Goal: Task Accomplishment & Management: Complete application form

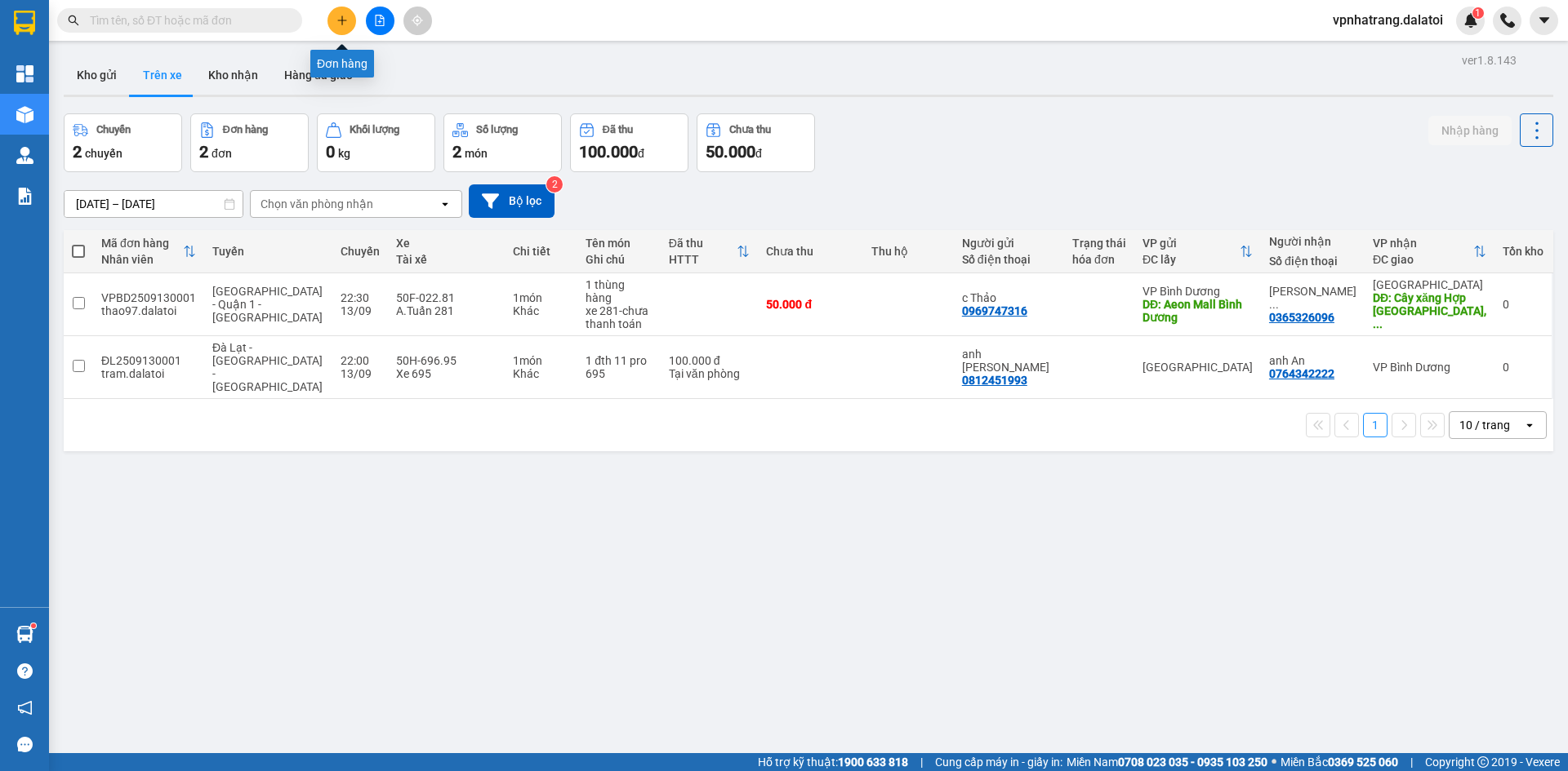
click at [339, 16] on icon "plus" at bounding box center [342, 21] width 12 height 12
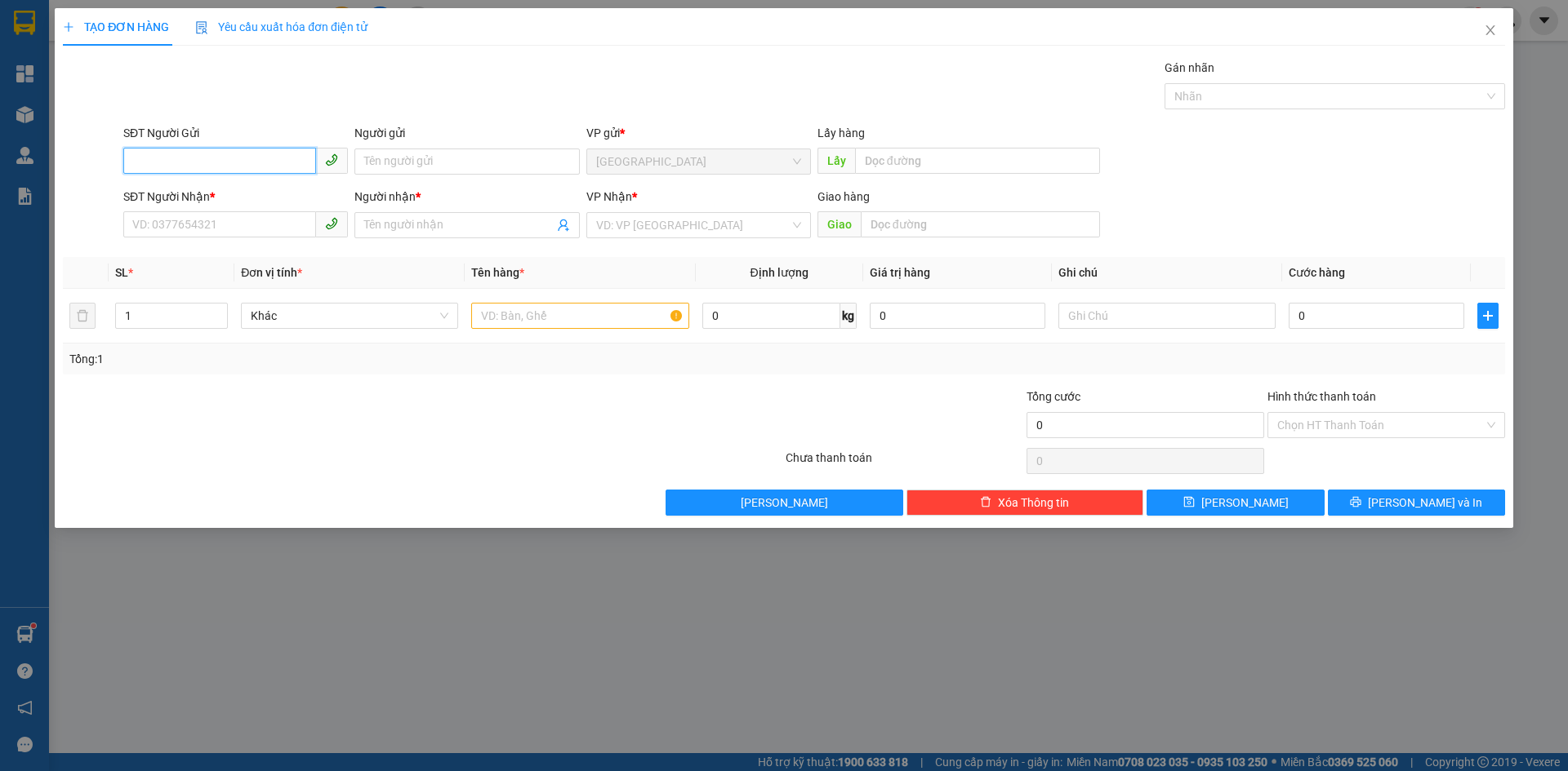
click at [183, 160] on input "SĐT Người Gửi" at bounding box center [219, 160] width 193 height 26
click at [1487, 33] on icon "close" at bounding box center [1490, 30] width 13 height 13
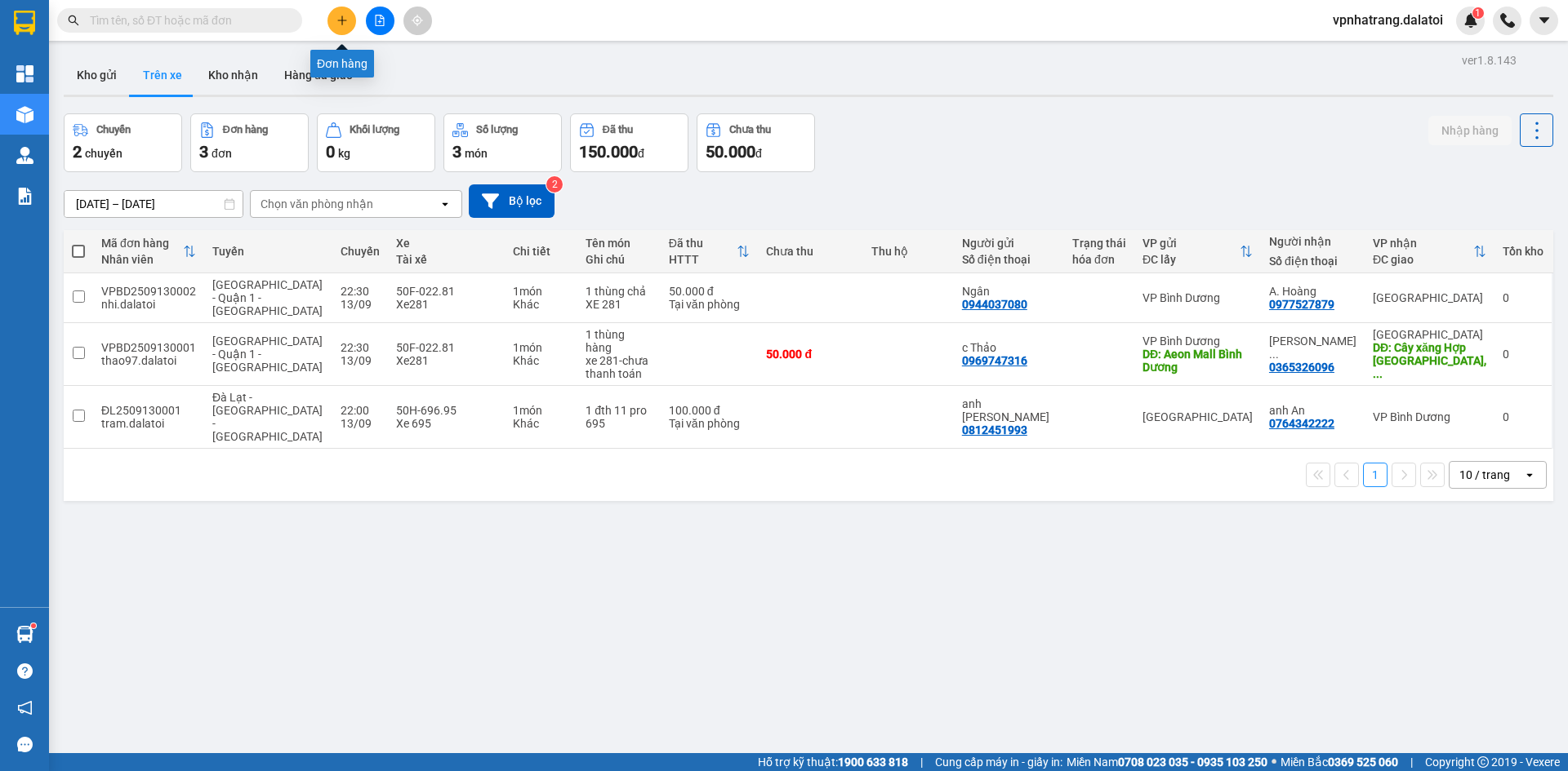
click at [338, 20] on icon "plus" at bounding box center [342, 21] width 12 height 12
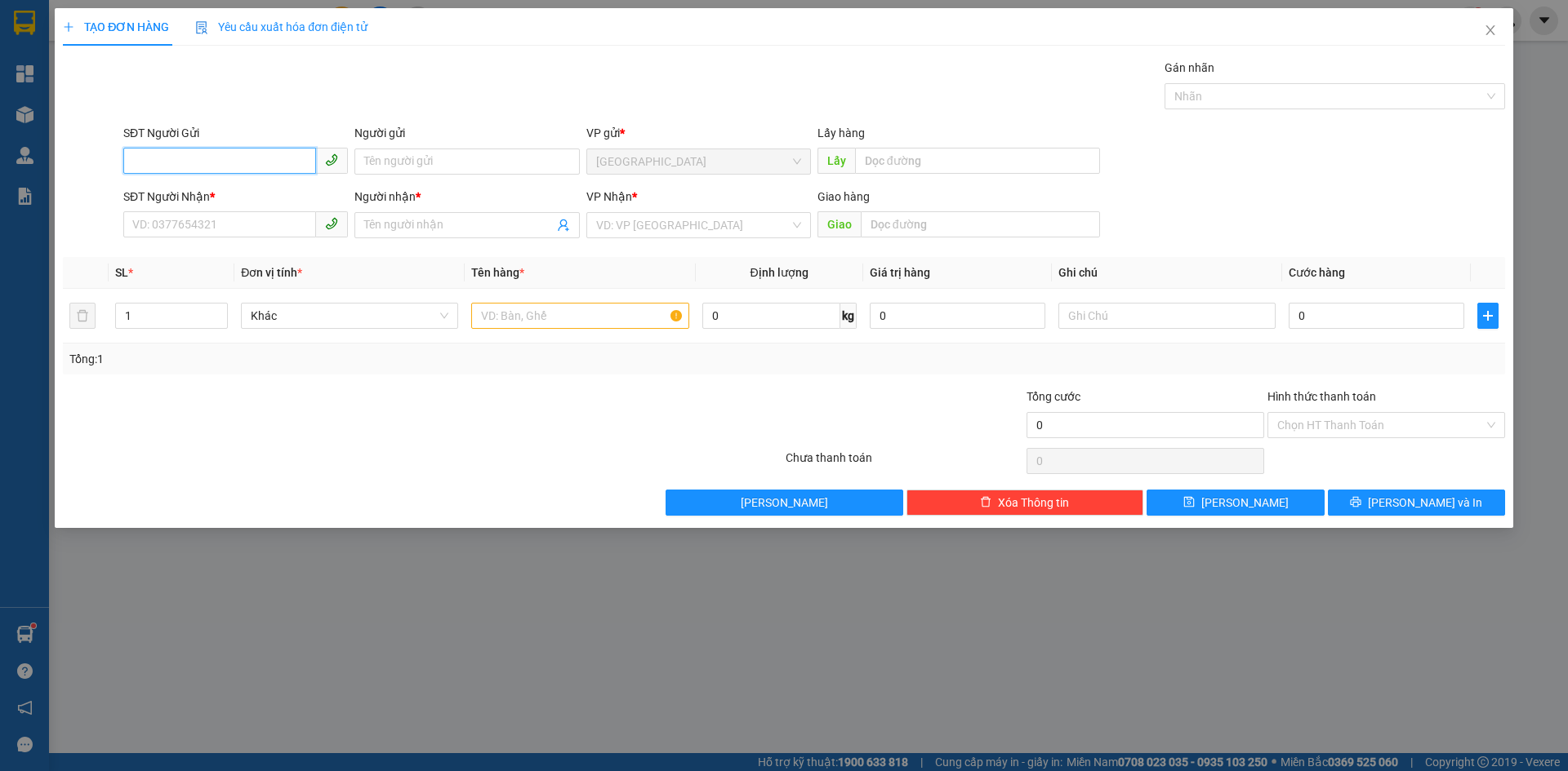
click at [233, 163] on input "SĐT Người Gửi" at bounding box center [219, 160] width 193 height 26
paste input "0344842088"
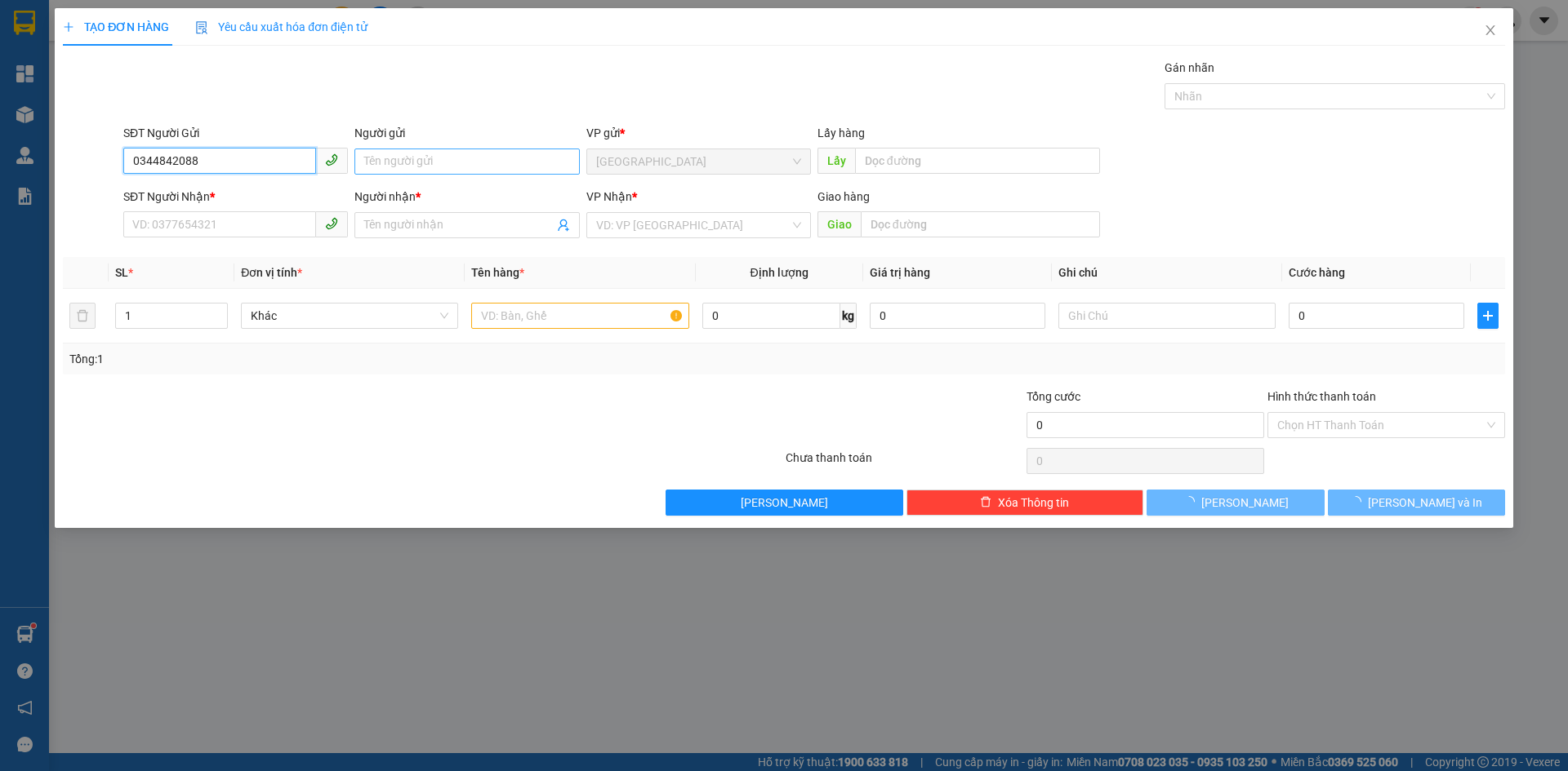
type input "0344842088"
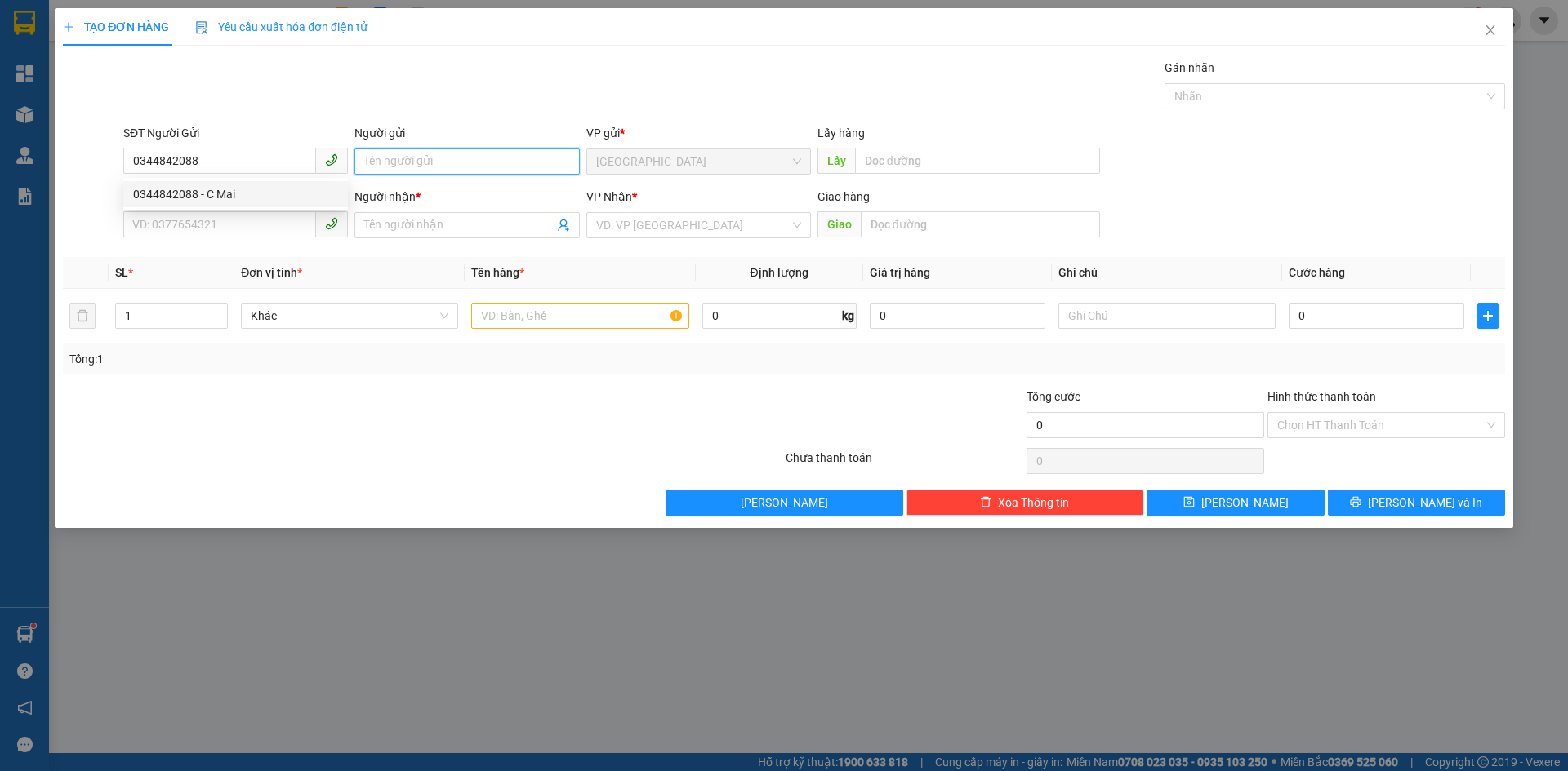
click at [379, 162] on input "Người gửi" at bounding box center [466, 161] width 224 height 26
type input "[PERSON_NAME]"
click at [242, 229] on input "SĐT Người Nhận *" at bounding box center [219, 224] width 193 height 26
paste input "0372887620"
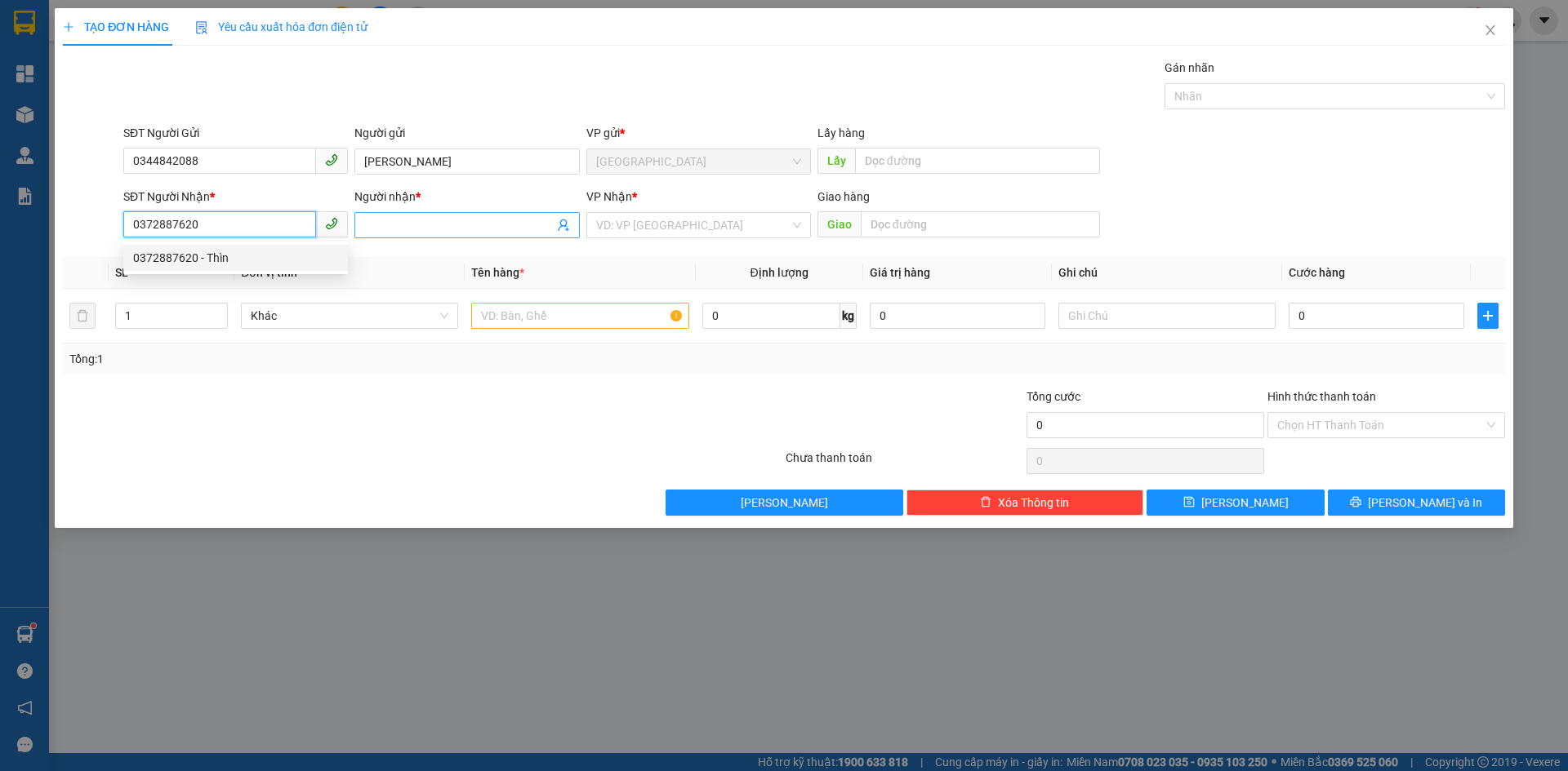
type input "0372887620"
click at [399, 230] on input "Người nhận *" at bounding box center [459, 225] width 188 height 18
click at [255, 220] on input "0372887620" at bounding box center [219, 224] width 193 height 26
click at [226, 258] on div "0372887620 - Thìn" at bounding box center [236, 258] width 205 height 18
type input "Thìn"
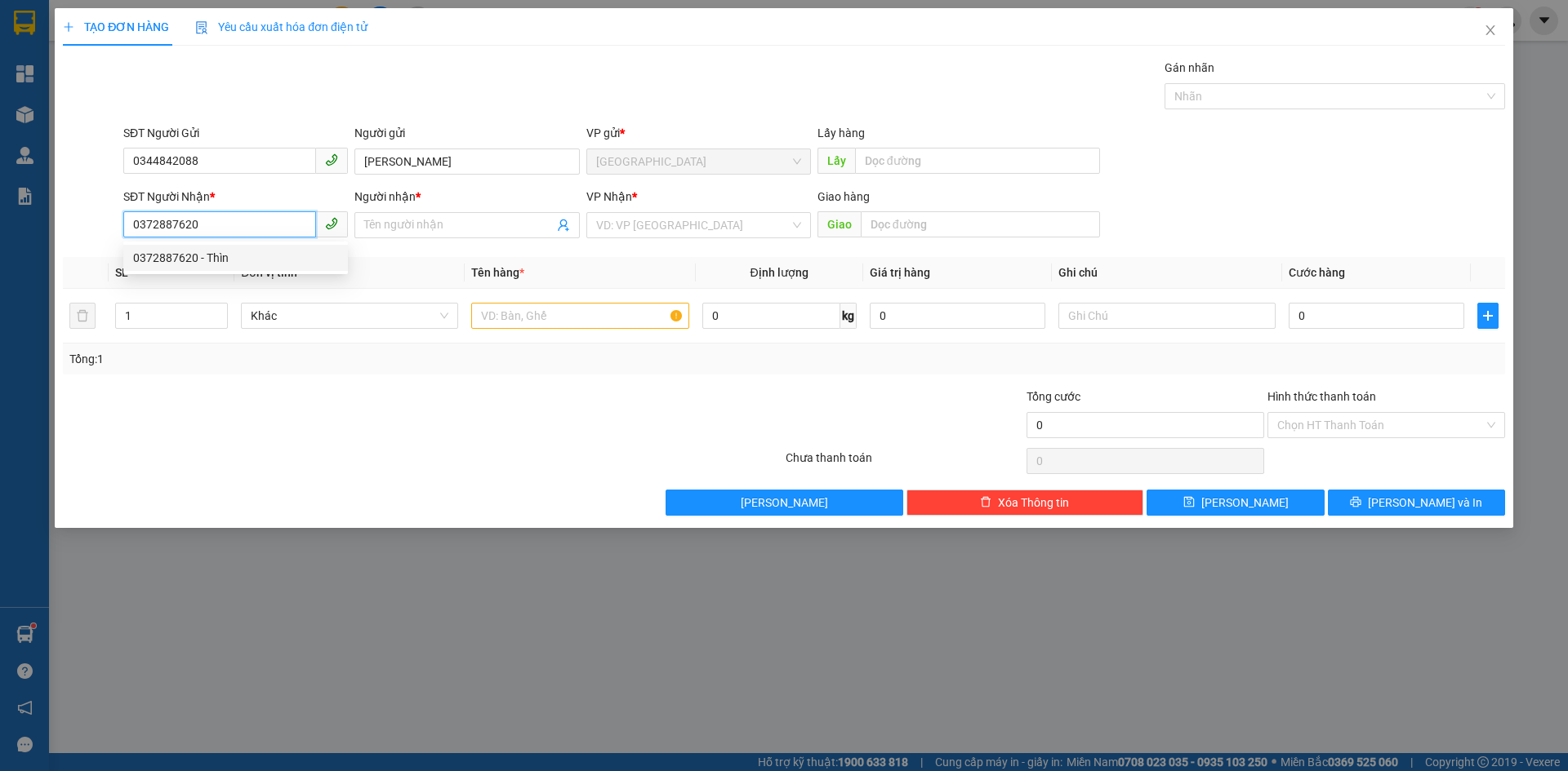
type input "ngã 4 đất [DEMOGRAPHIC_DATA]"
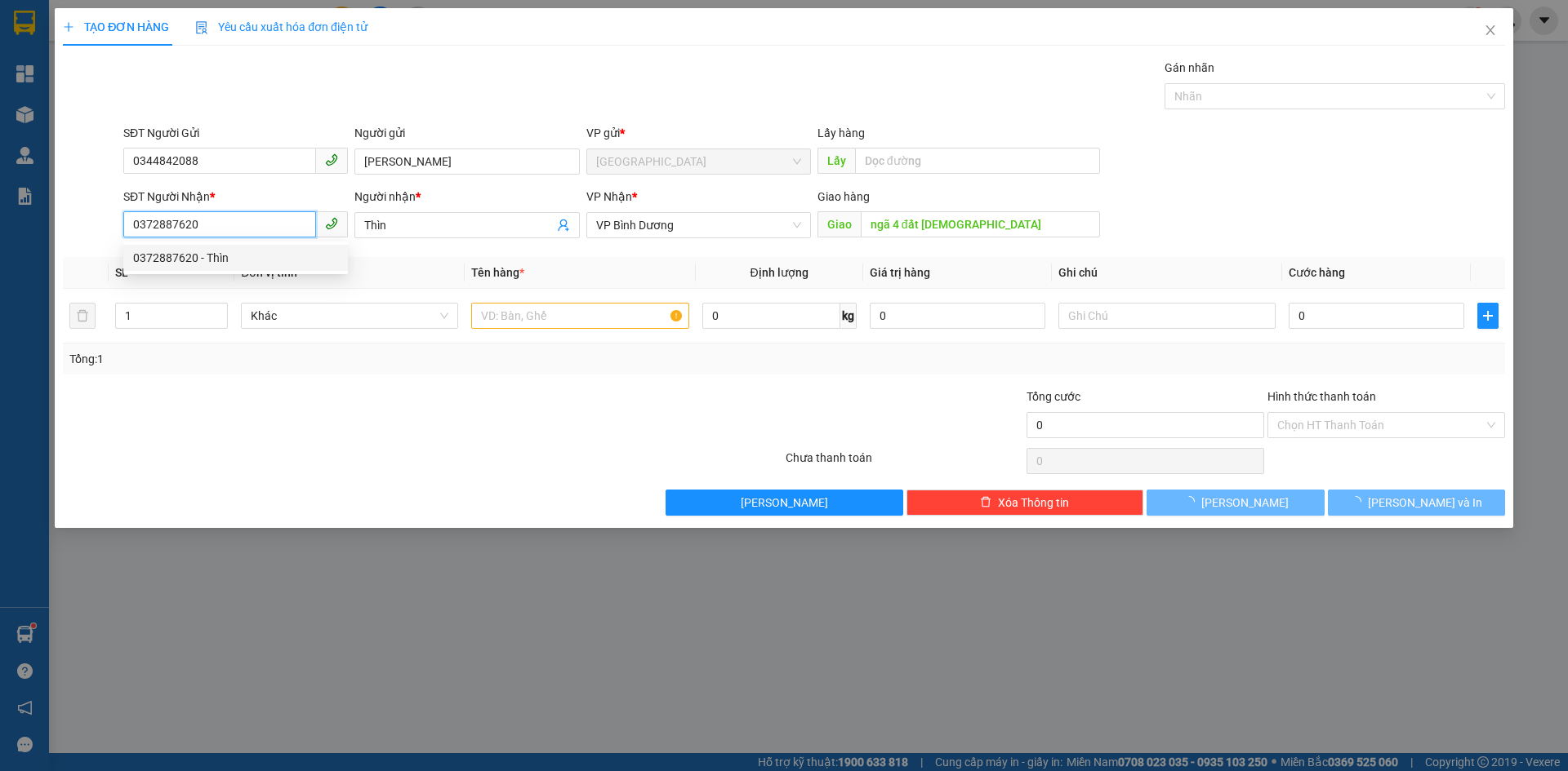
type input "70.000"
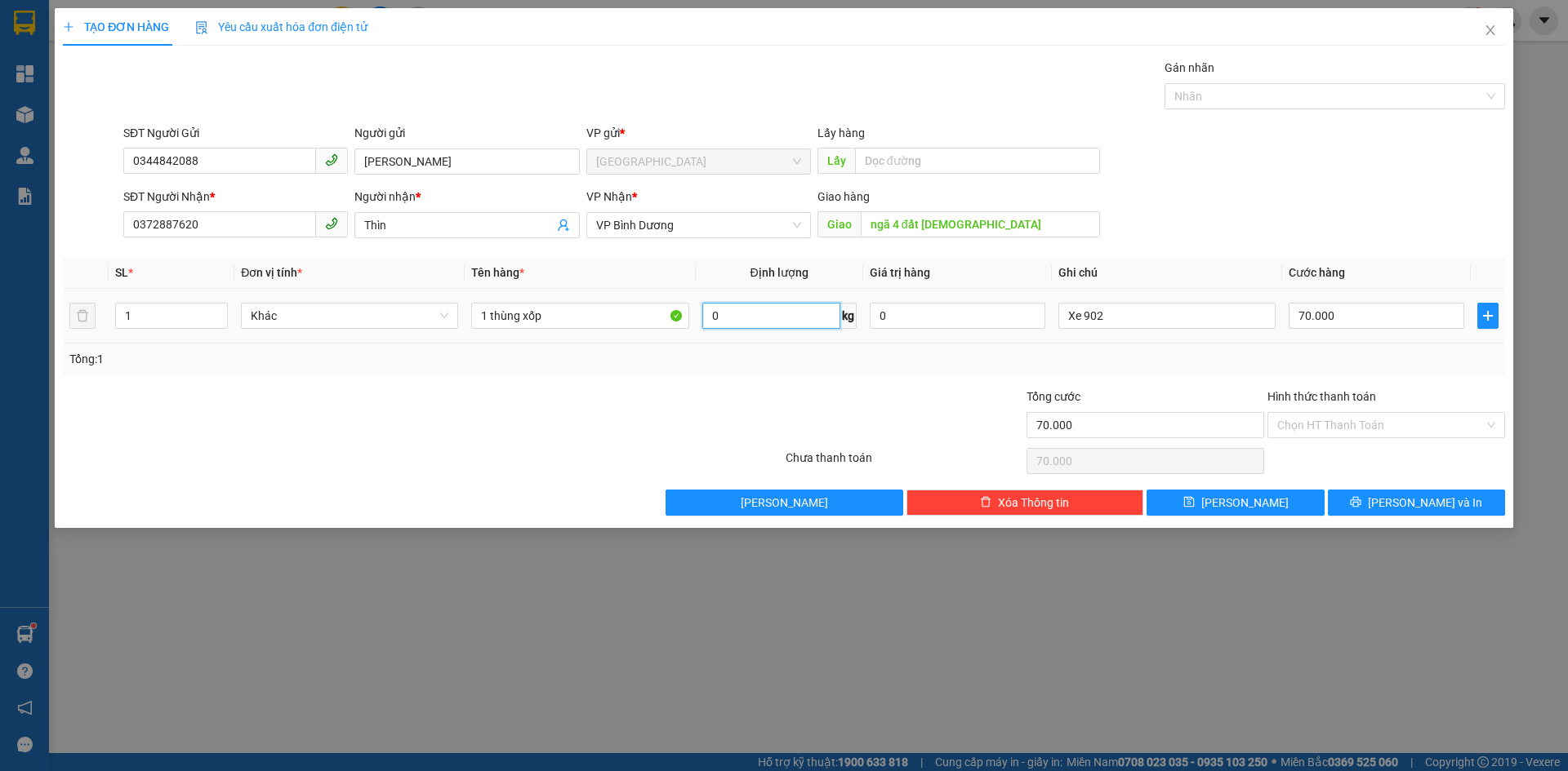
click at [798, 317] on input "0" at bounding box center [771, 315] width 138 height 26
click at [921, 319] on input "0" at bounding box center [957, 315] width 176 height 26
drag, startPoint x: 921, startPoint y: 319, endPoint x: 883, endPoint y: 322, distance: 38.1
click at [883, 322] on input "0" at bounding box center [957, 315] width 176 height 26
drag, startPoint x: 1137, startPoint y: 314, endPoint x: 1028, endPoint y: 313, distance: 109.0
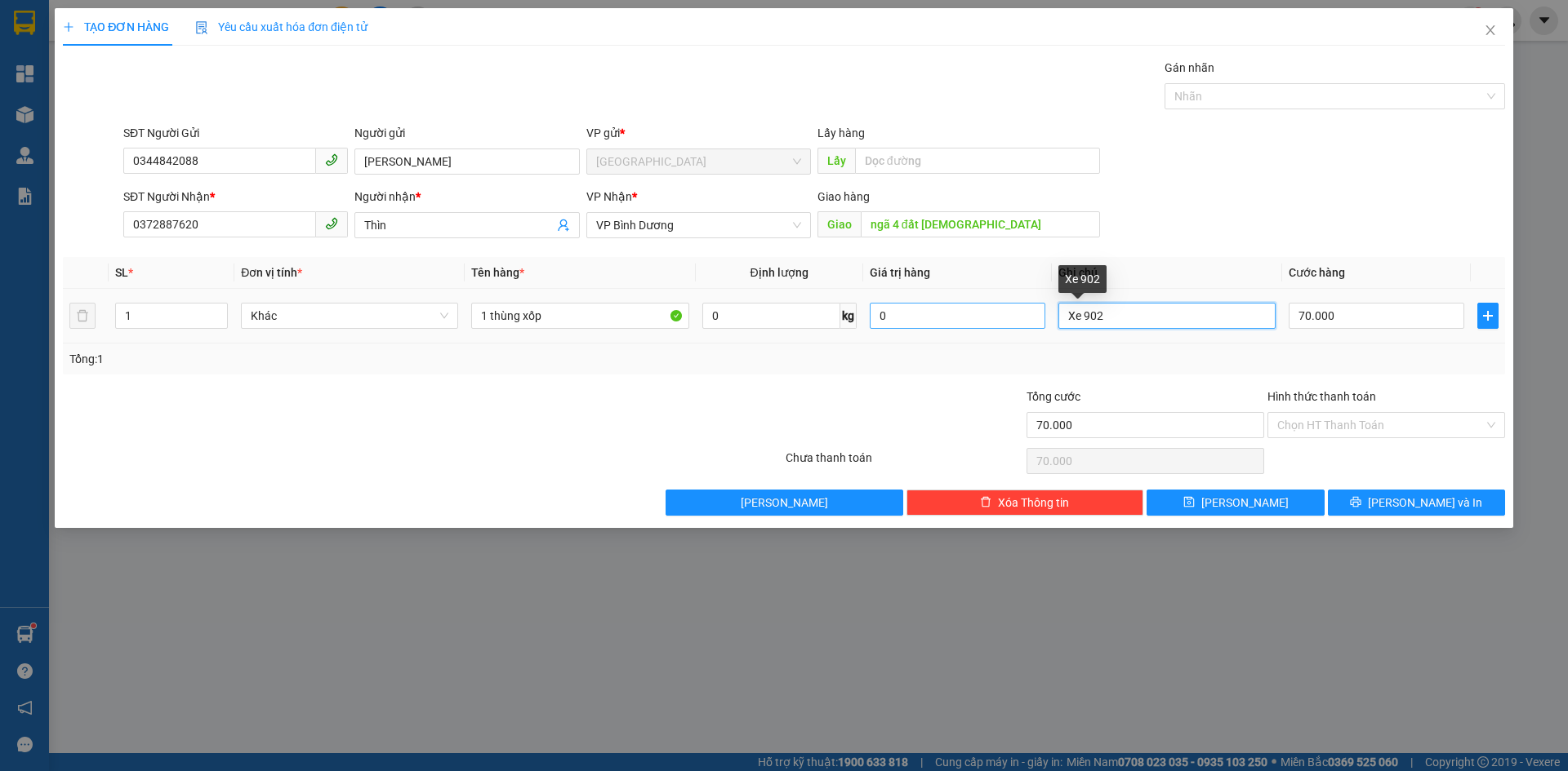
click at [1028, 313] on tr "1 Khác 1 thùng xốp 0 kg 0 Xe 902 70.000" at bounding box center [783, 317] width 1442 height 55
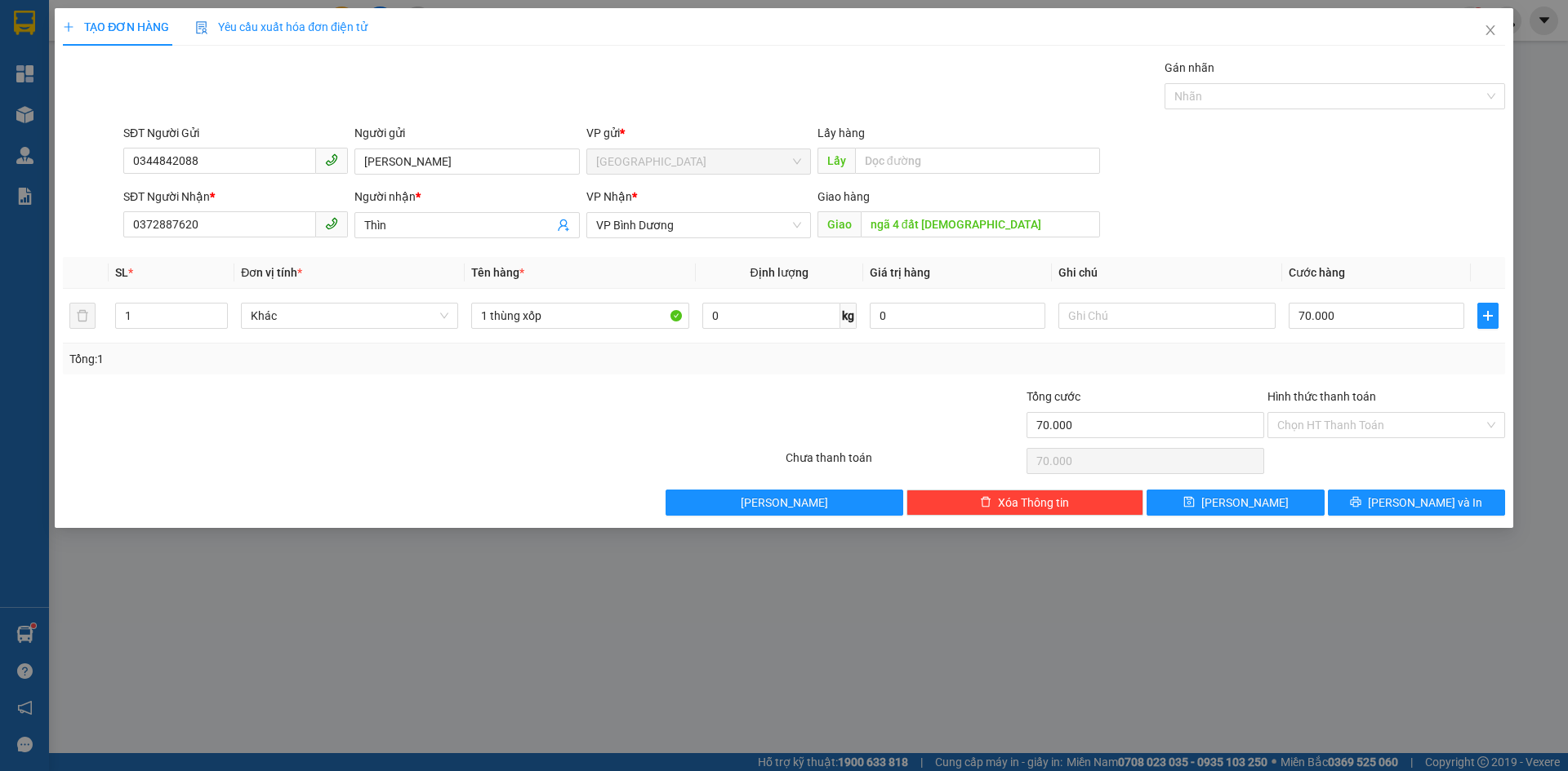
click at [479, 371] on div "Tổng: 1" at bounding box center [783, 358] width 1442 height 31
click at [1277, 506] on button "[PERSON_NAME]" at bounding box center [1235, 503] width 177 height 26
type input "0"
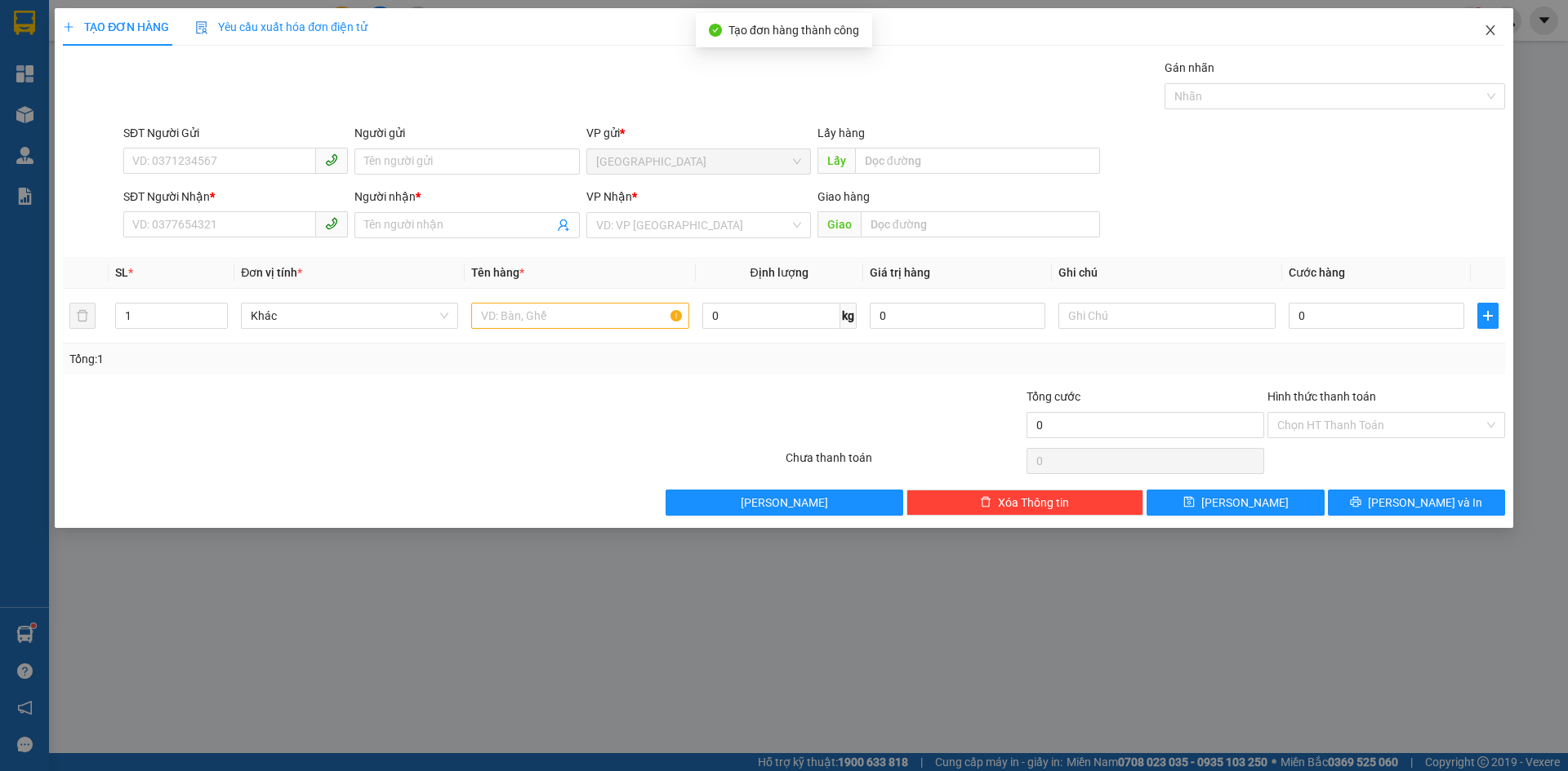
click at [1488, 29] on icon "close" at bounding box center [1490, 30] width 13 height 13
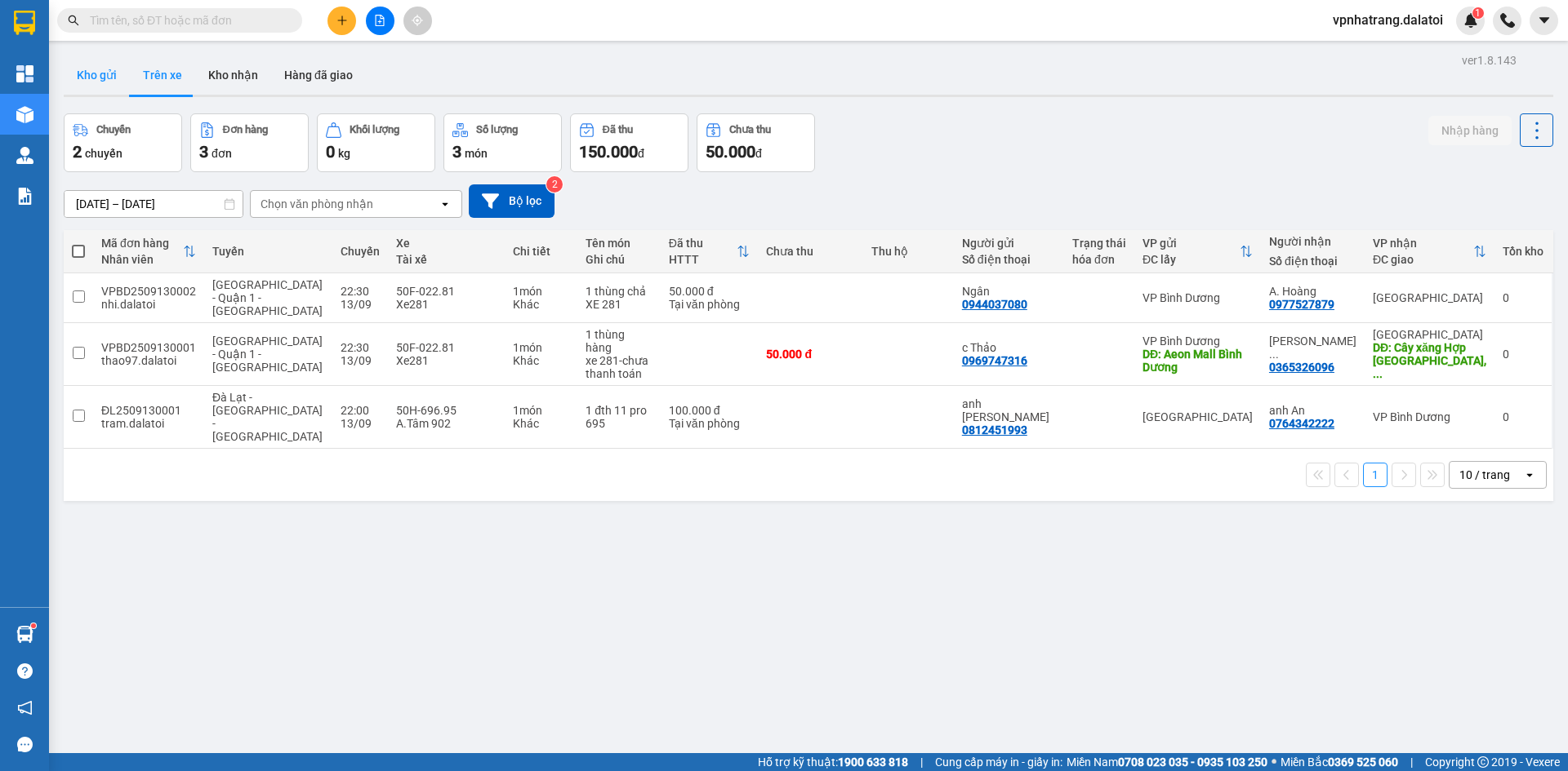
click at [85, 68] on button "Kho gửi" at bounding box center [96, 75] width 66 height 39
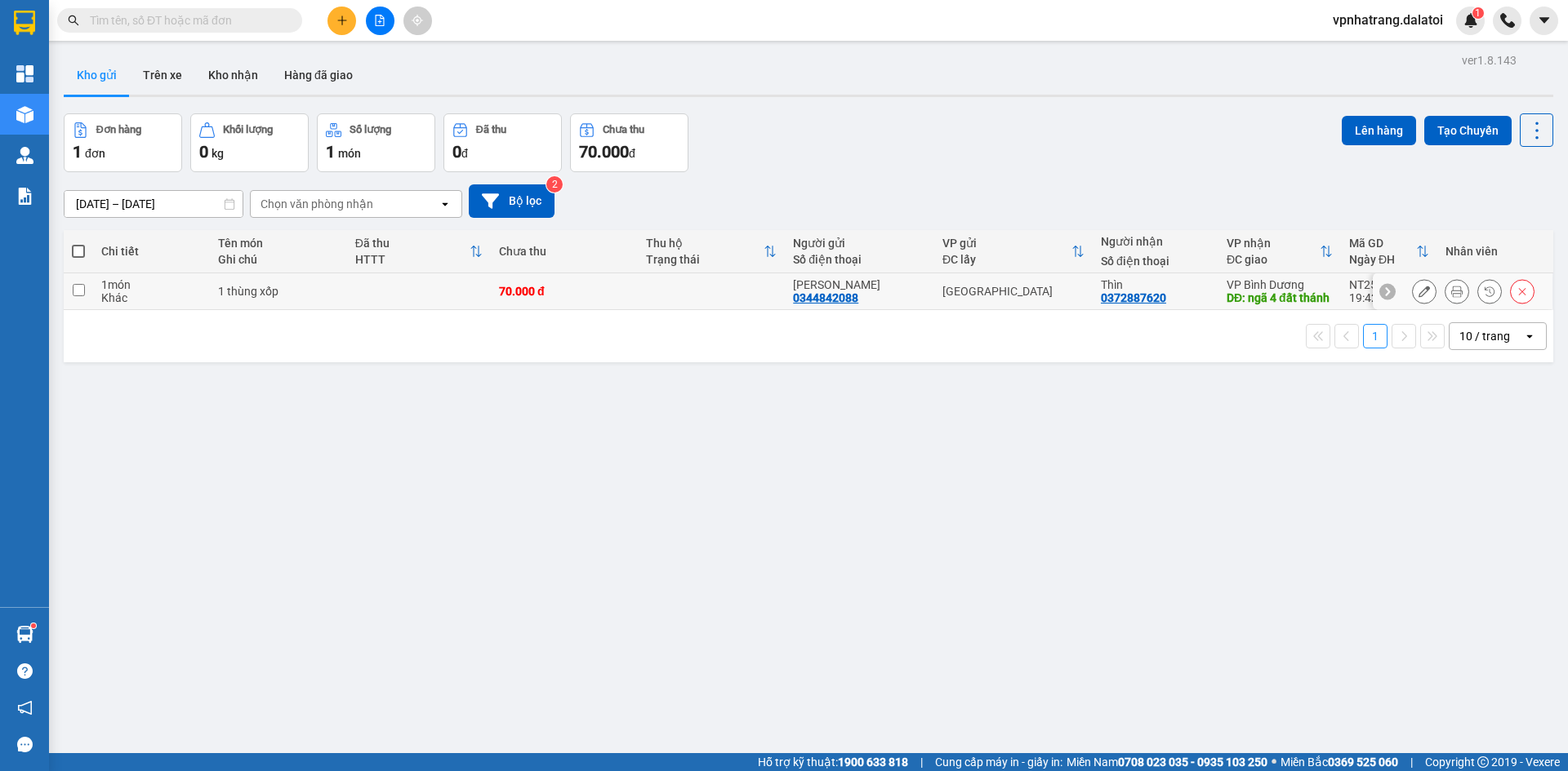
click at [82, 296] on input "checkbox" at bounding box center [78, 290] width 13 height 13
checkbox input "true"
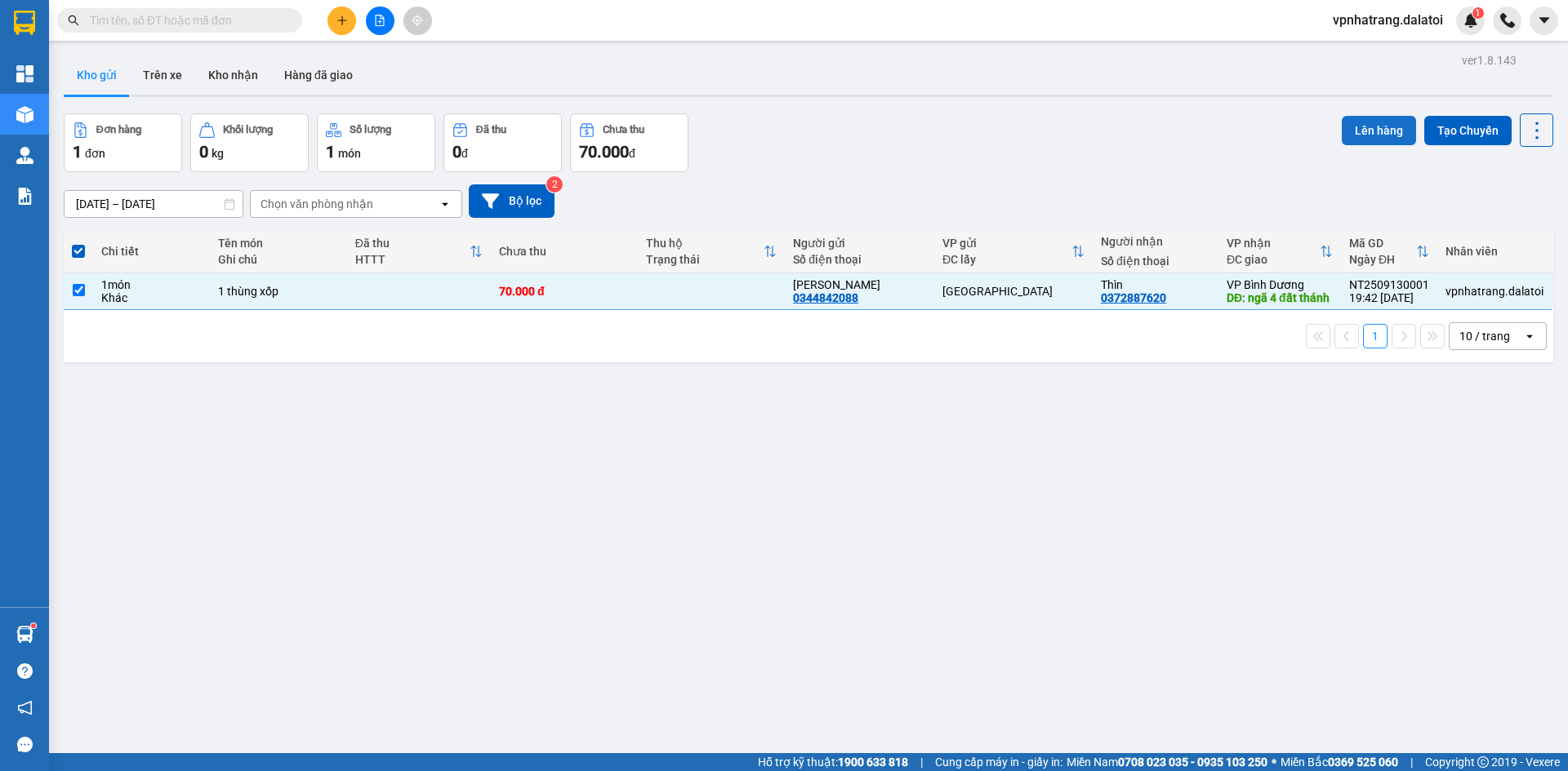
click at [1352, 137] on button "Lên hàng" at bounding box center [1379, 130] width 74 height 29
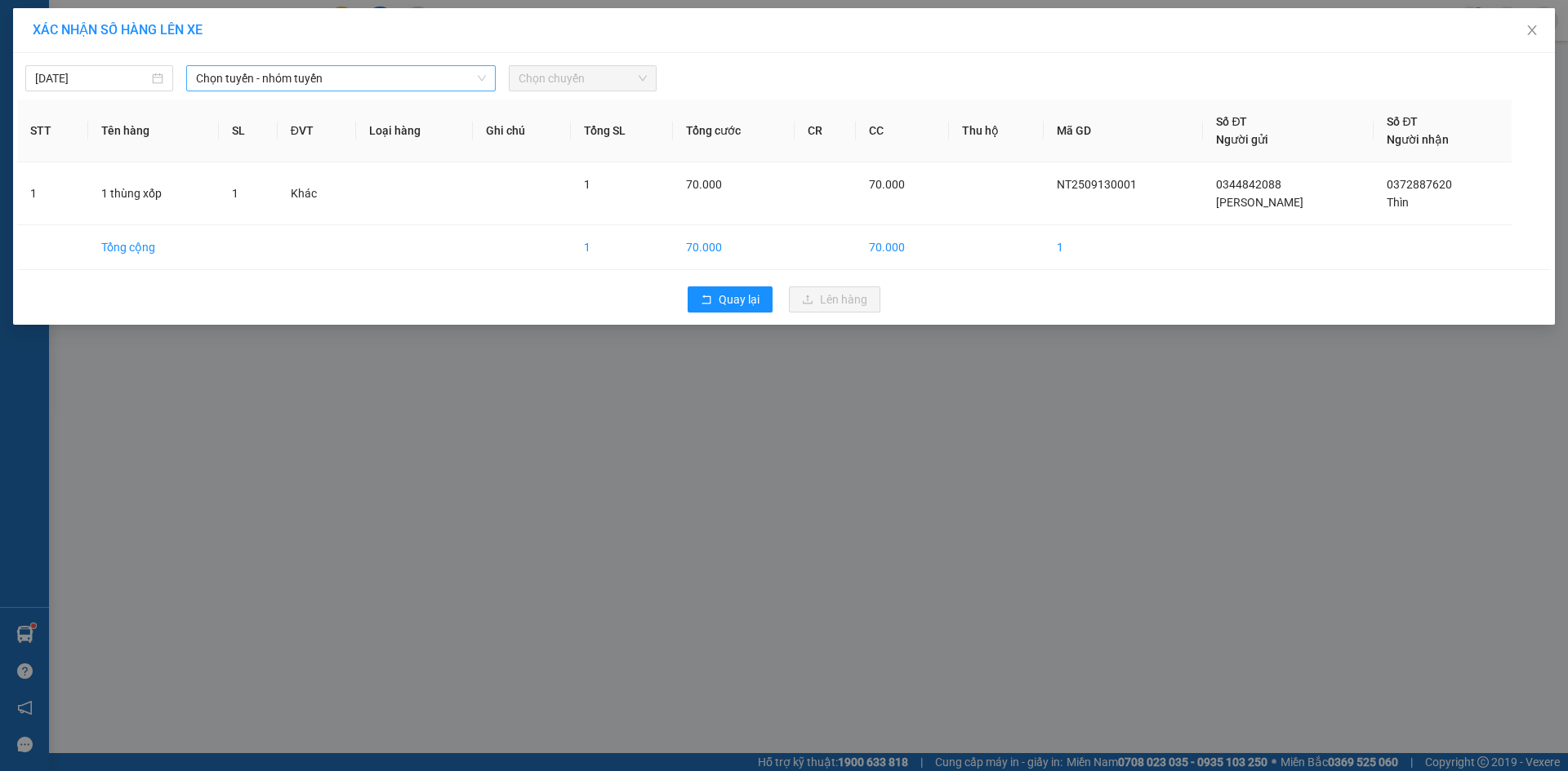
click at [395, 83] on span "Chọn tuyến - nhóm tuyến" at bounding box center [341, 78] width 290 height 24
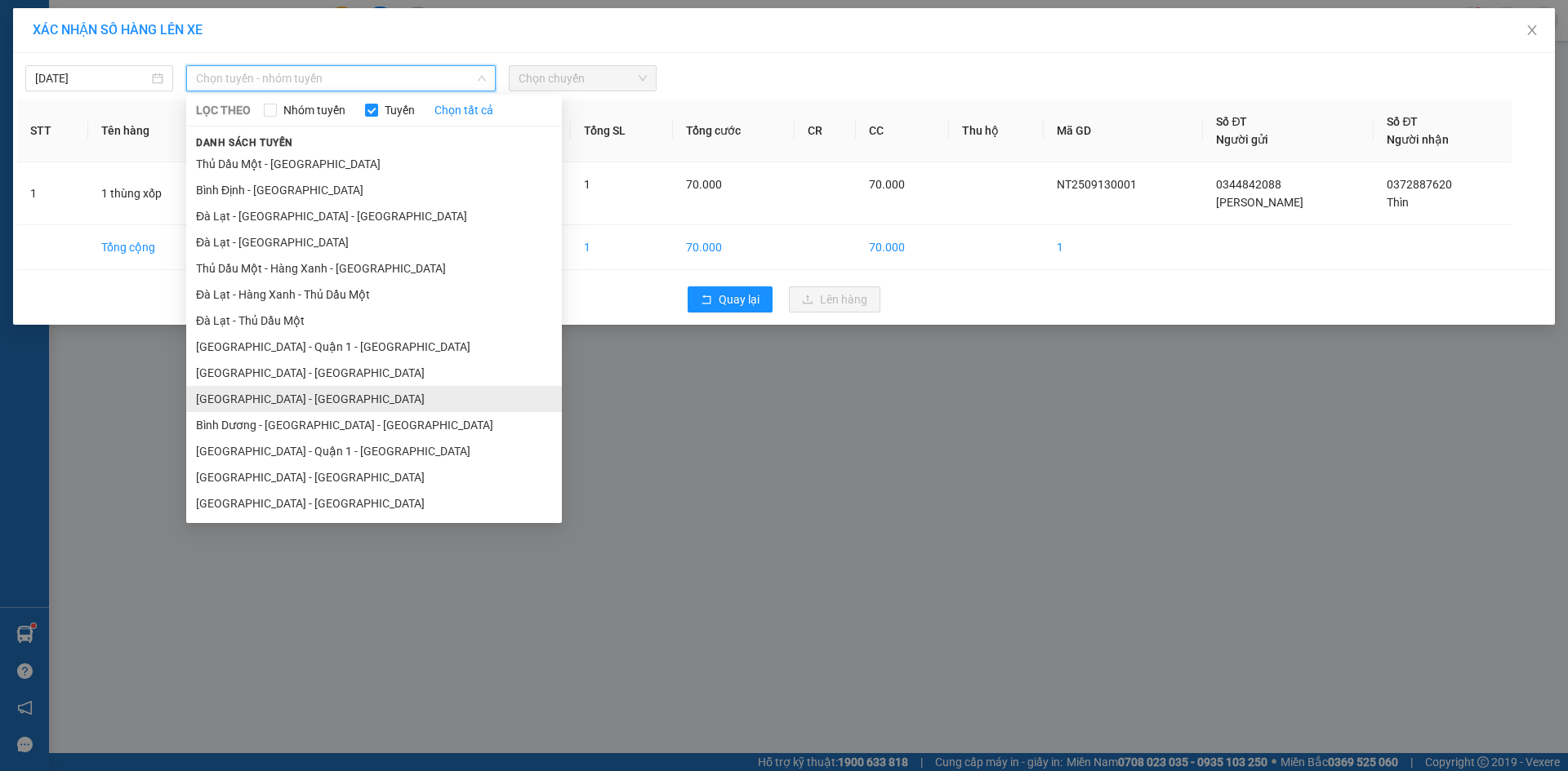
click at [296, 399] on li "[GEOGRAPHIC_DATA] - [GEOGRAPHIC_DATA]" at bounding box center [374, 398] width 375 height 26
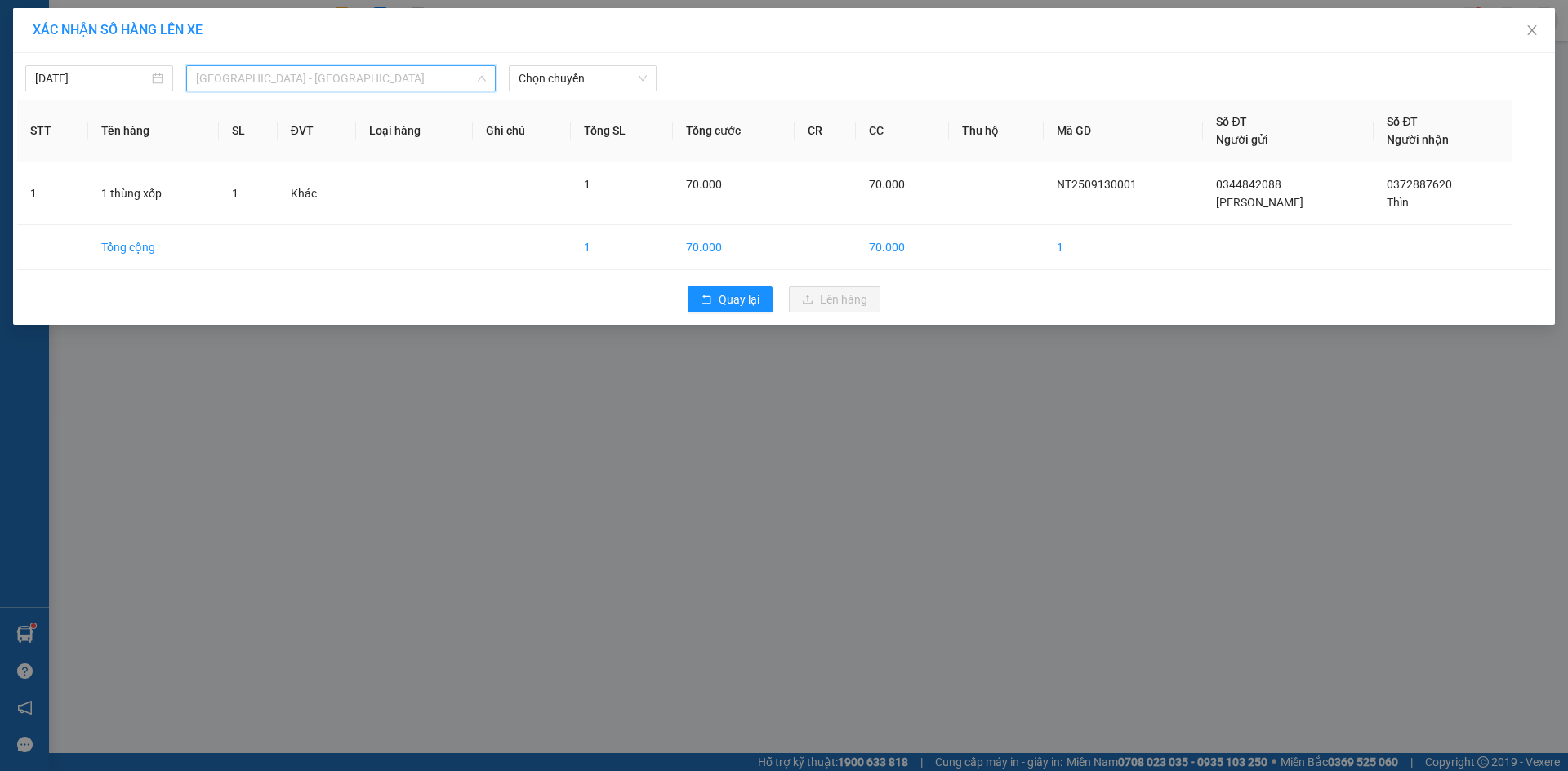
click at [259, 73] on span "[GEOGRAPHIC_DATA] - [GEOGRAPHIC_DATA]" at bounding box center [341, 78] width 290 height 24
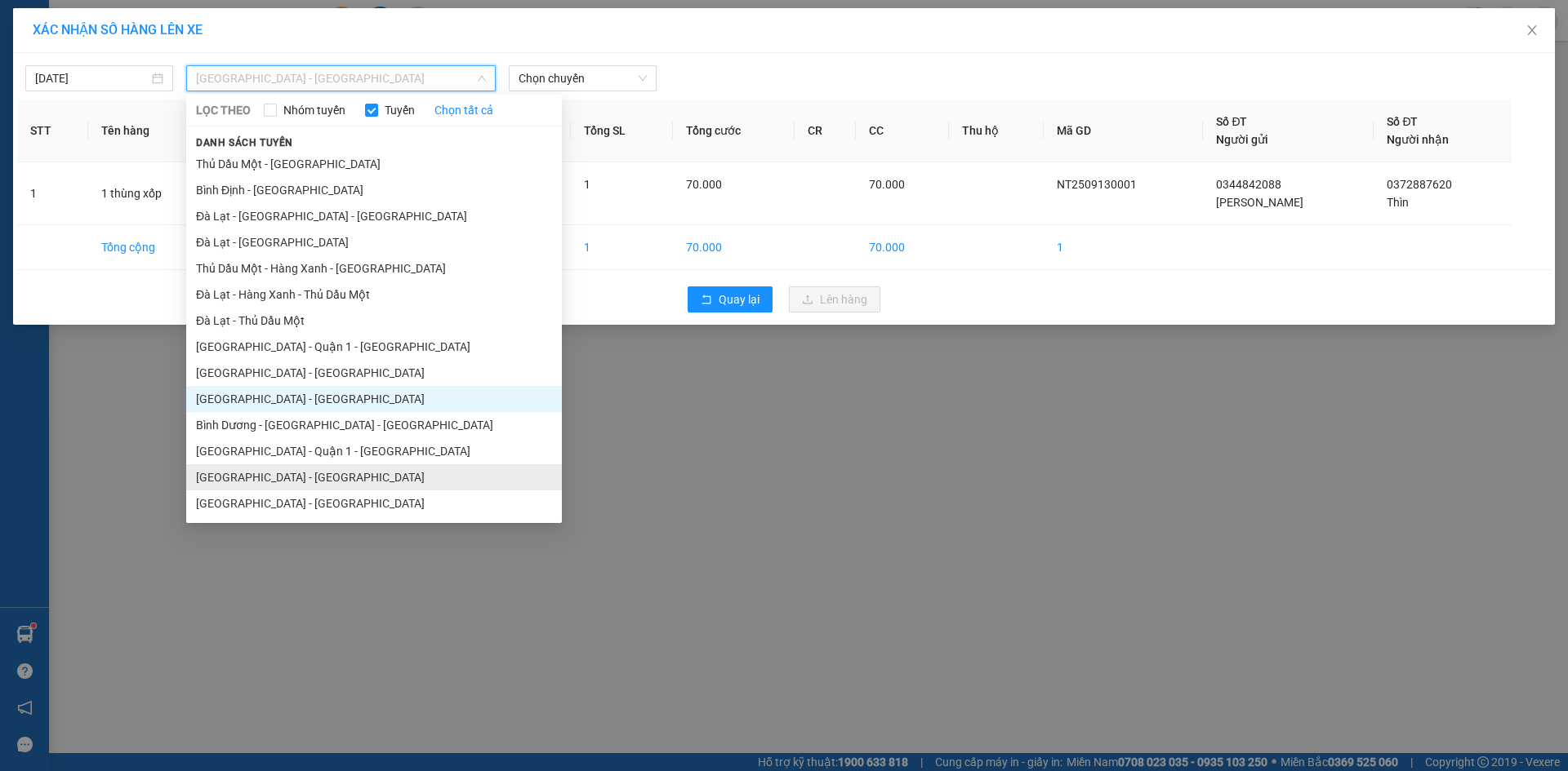
click at [284, 476] on li "[GEOGRAPHIC_DATA] - [GEOGRAPHIC_DATA]" at bounding box center [374, 477] width 375 height 26
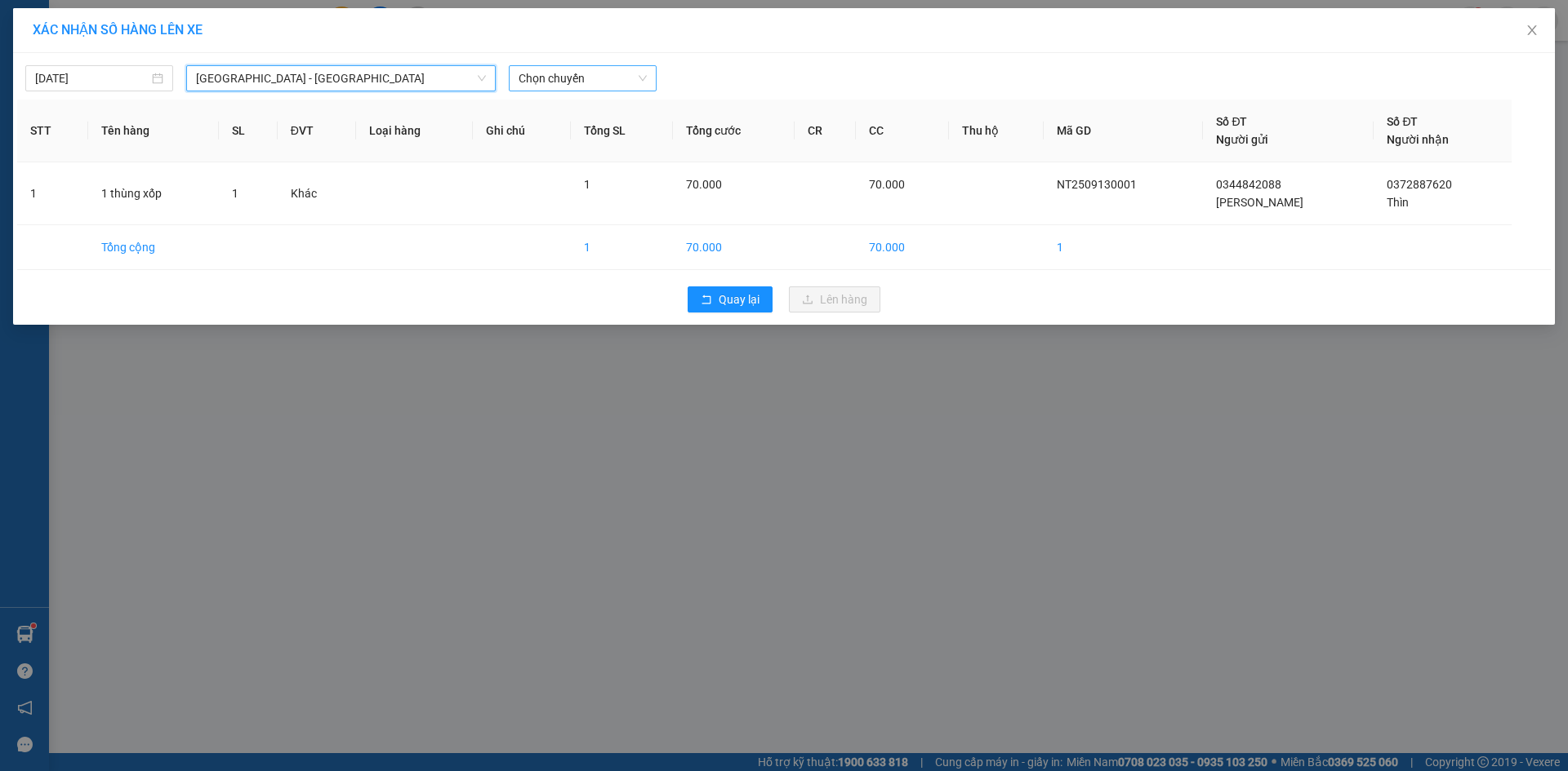
click at [552, 83] on span "Chọn chuyến" at bounding box center [583, 78] width 128 height 24
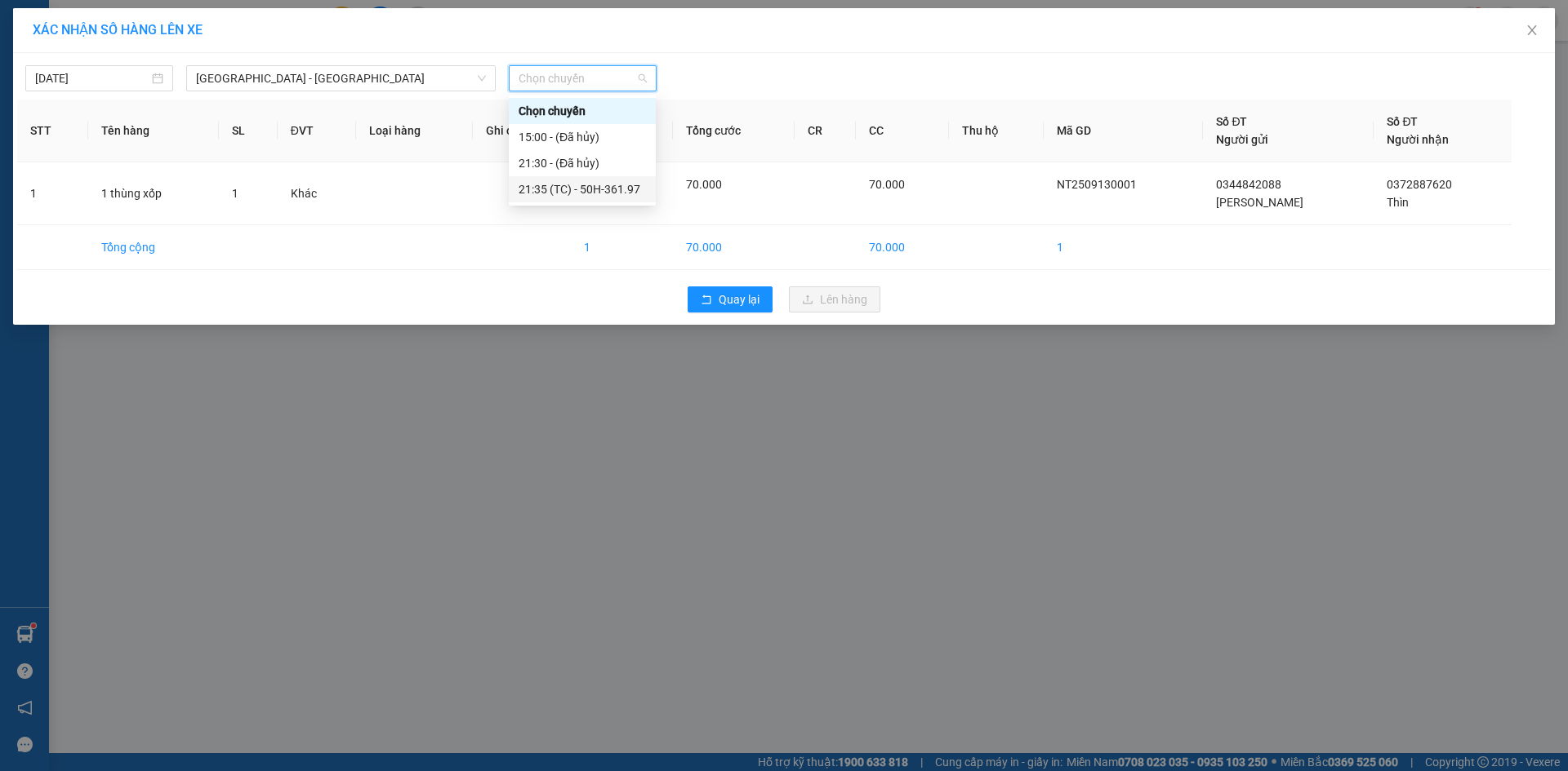
click at [579, 188] on div "21:35 (TC) - 50H-361.97" at bounding box center [582, 189] width 128 height 18
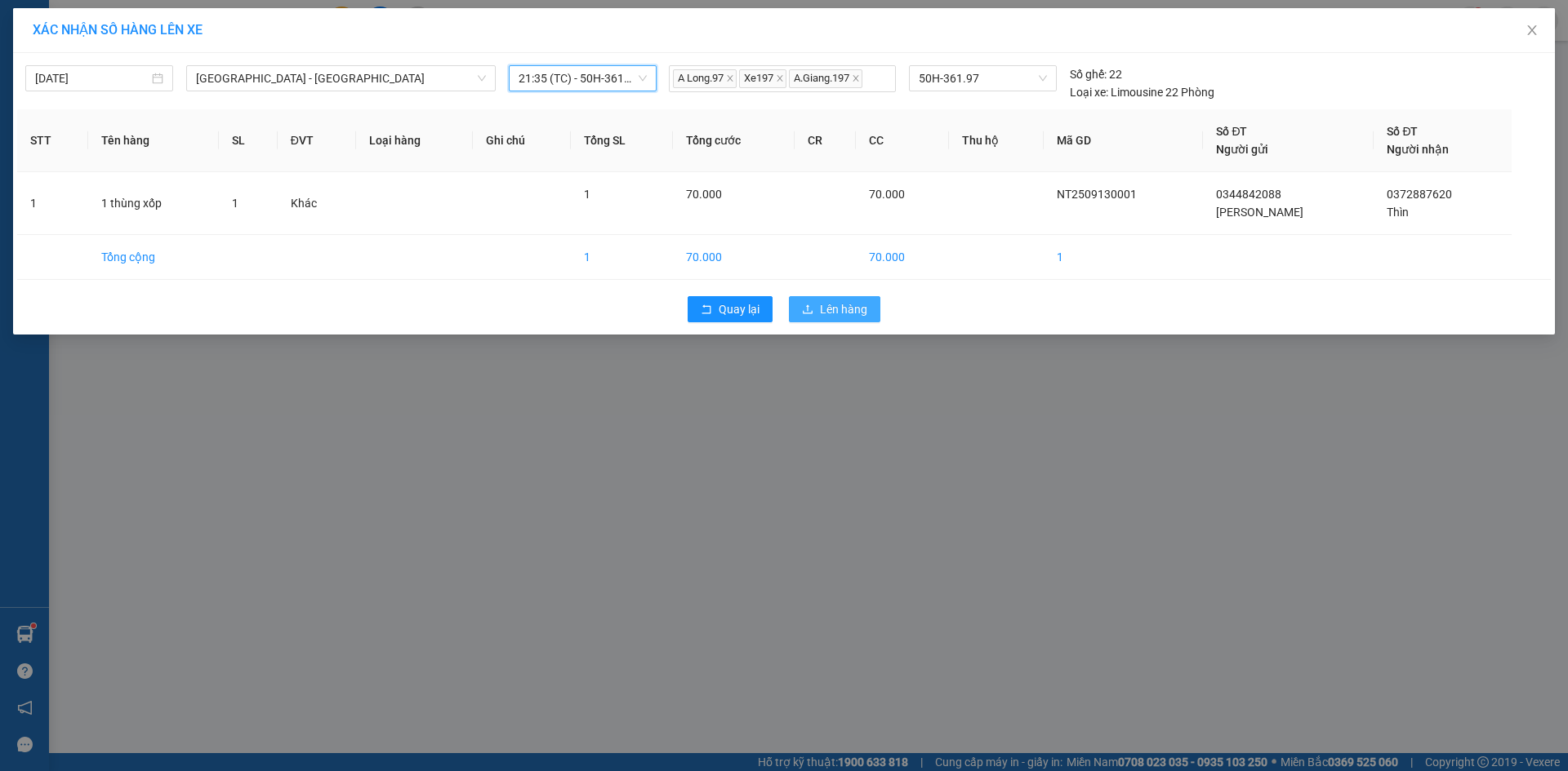
click at [847, 308] on span "Lên hàng" at bounding box center [843, 309] width 48 height 18
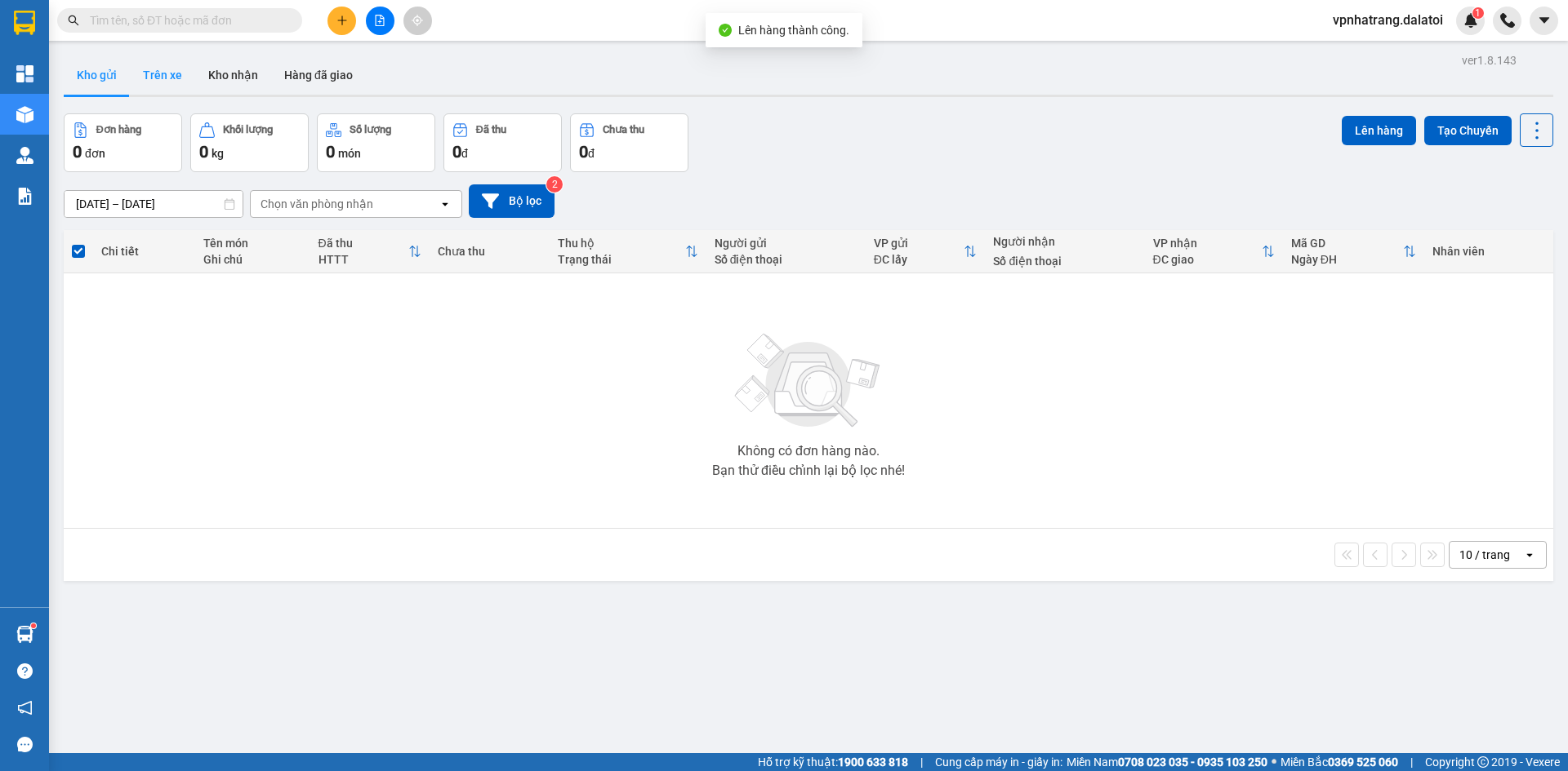
click at [163, 68] on button "Trên xe" at bounding box center [163, 75] width 65 height 39
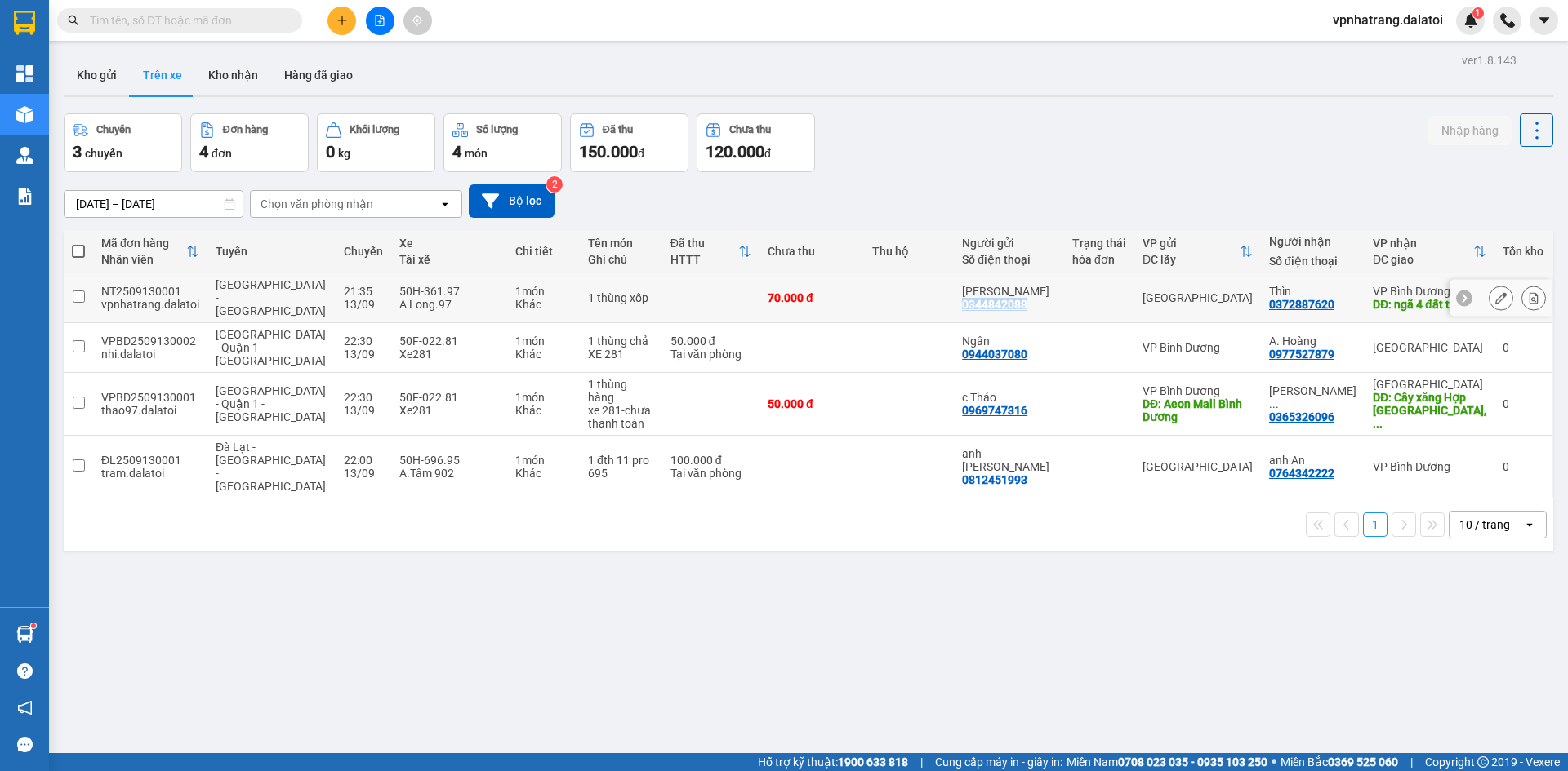
drag, startPoint x: 1050, startPoint y: 304, endPoint x: 979, endPoint y: 308, distance: 71.1
click at [979, 308] on div "Anh Mai 0344842088" at bounding box center [1009, 298] width 94 height 26
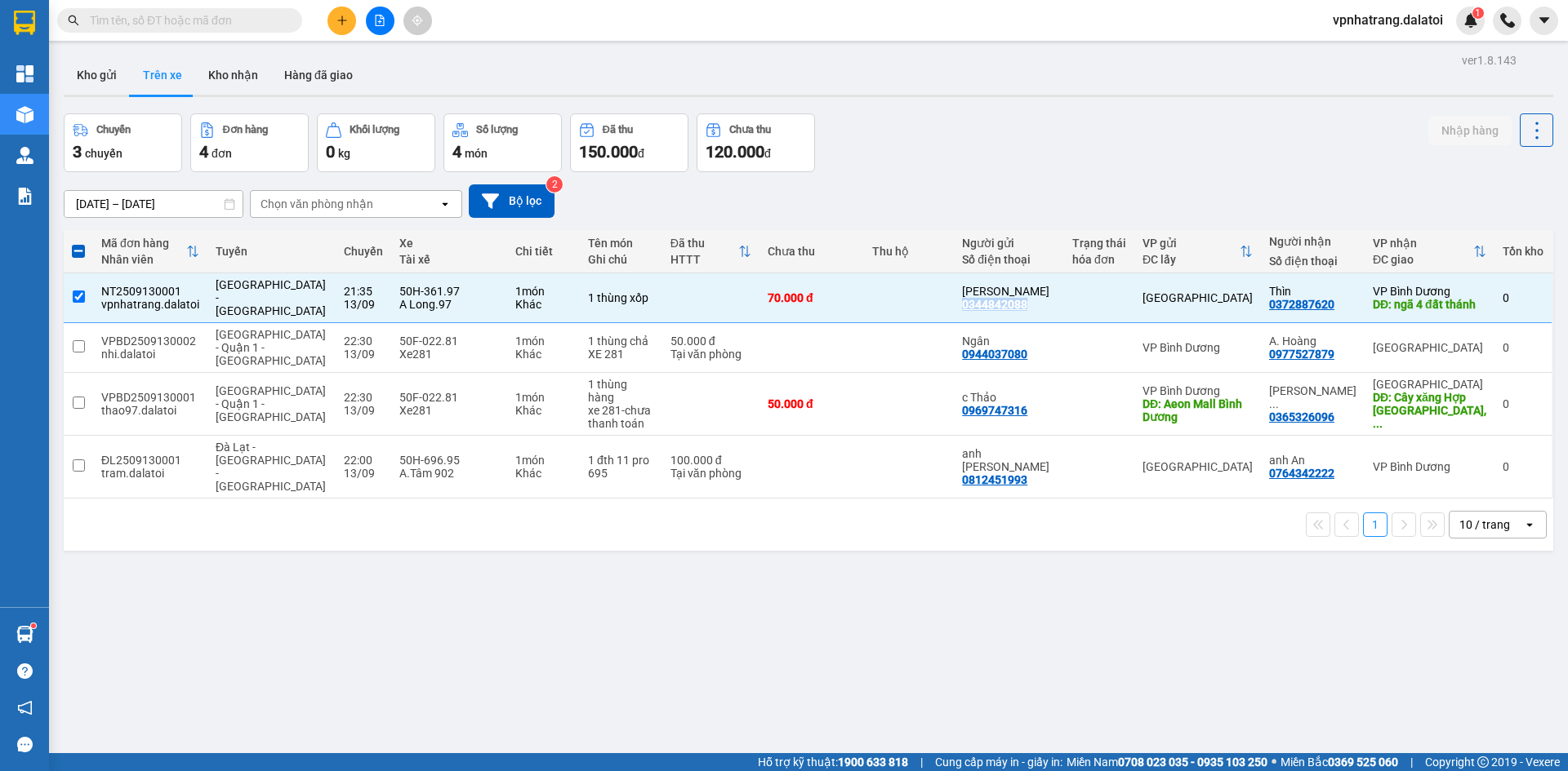
copy div "0344842088"
copy div "0372887620"
drag, startPoint x: 1275, startPoint y: 304, endPoint x: 1339, endPoint y: 306, distance: 64.0
click at [1339, 306] on td "Thìn 0372887620" at bounding box center [1313, 298] width 103 height 50
checkbox input "false"
